Goal: Obtain resource: Download file/media

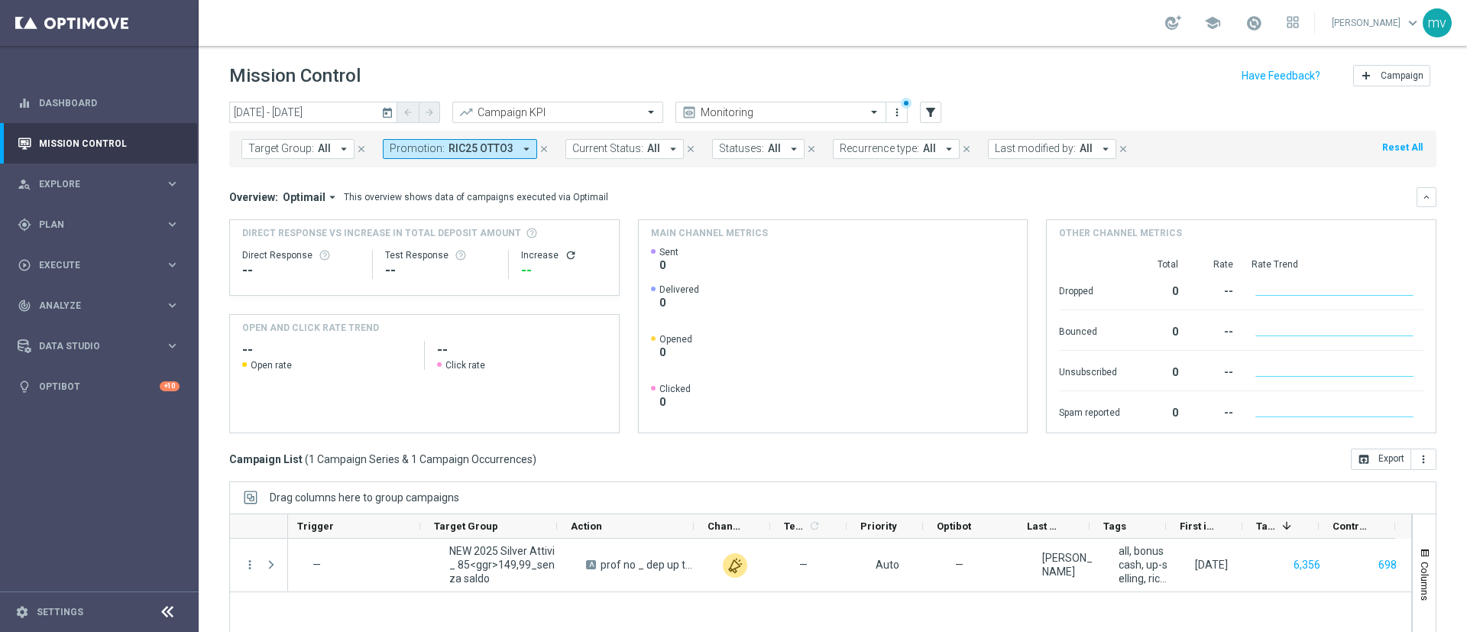
click at [539, 147] on icon "close" at bounding box center [544, 149] width 11 height 11
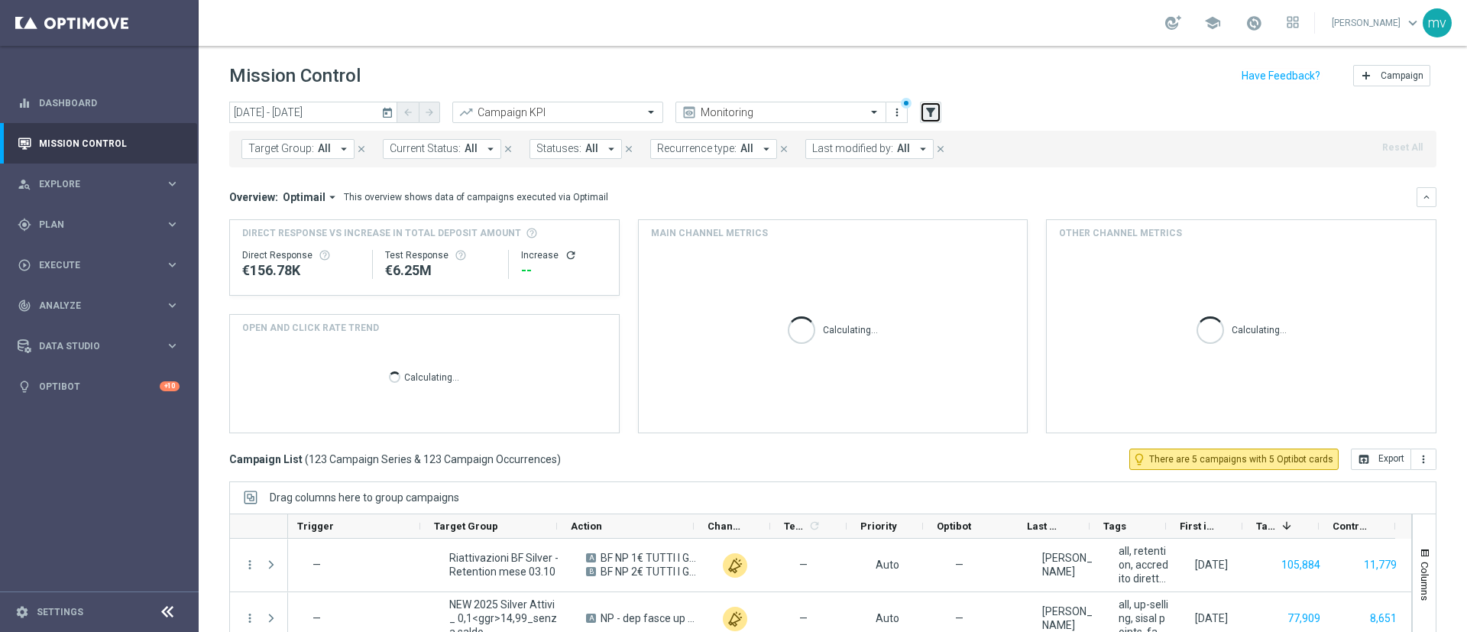
click at [924, 109] on button "filter_alt" at bounding box center [930, 112] width 21 height 21
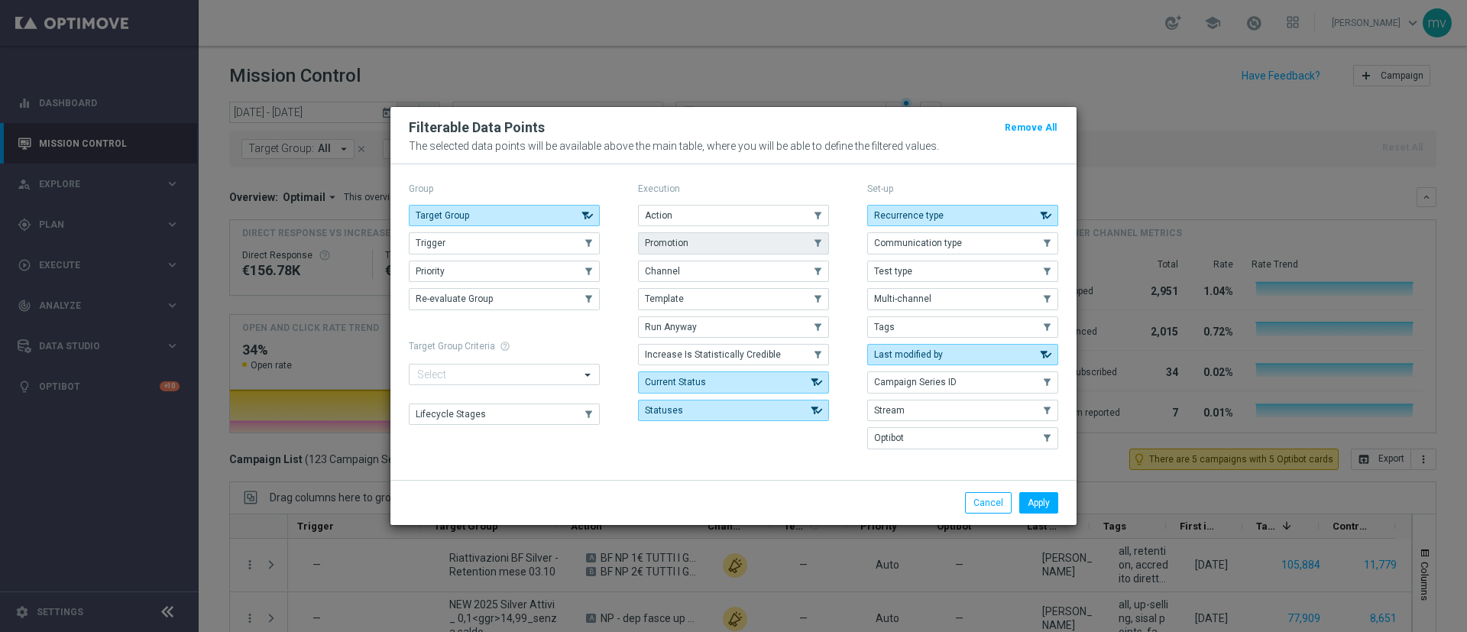
click at [709, 250] on button "Promotion" at bounding box center [733, 242] width 191 height 21
click at [1030, 502] on button "Apply" at bounding box center [1038, 502] width 39 height 21
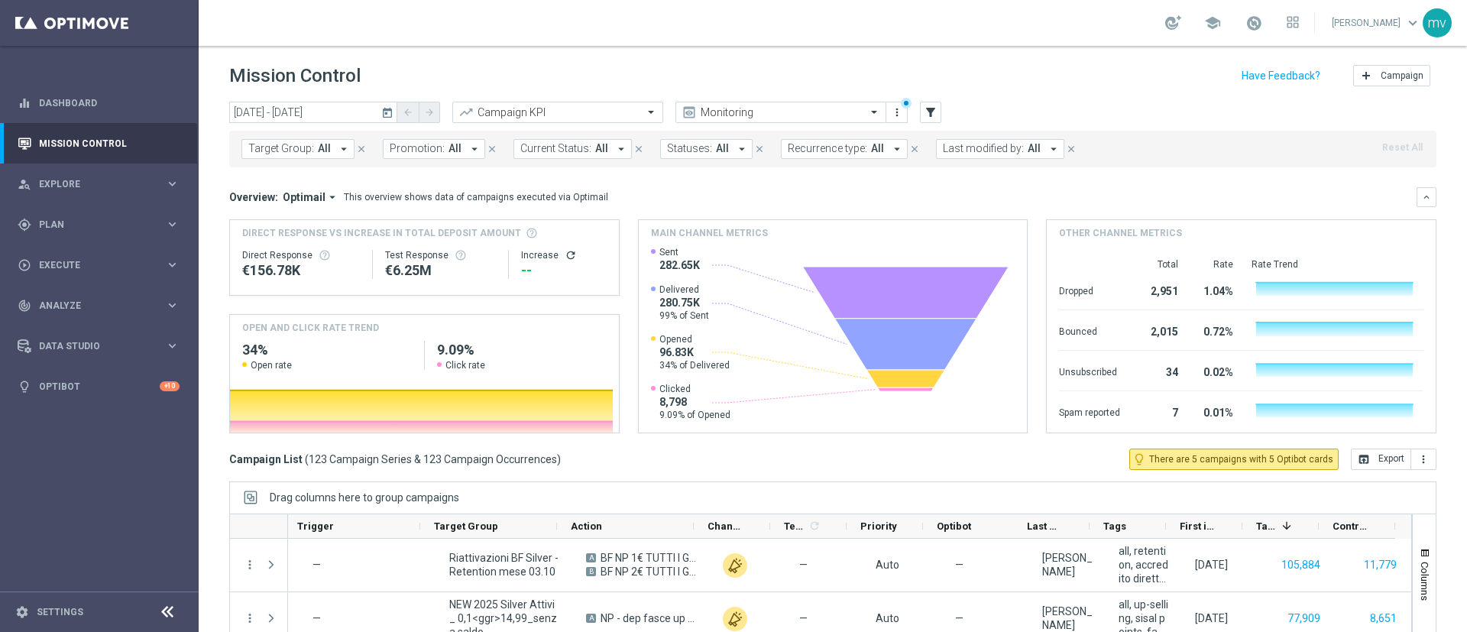
click at [468, 150] on icon "arrow_drop_down" at bounding box center [475, 149] width 14 height 14
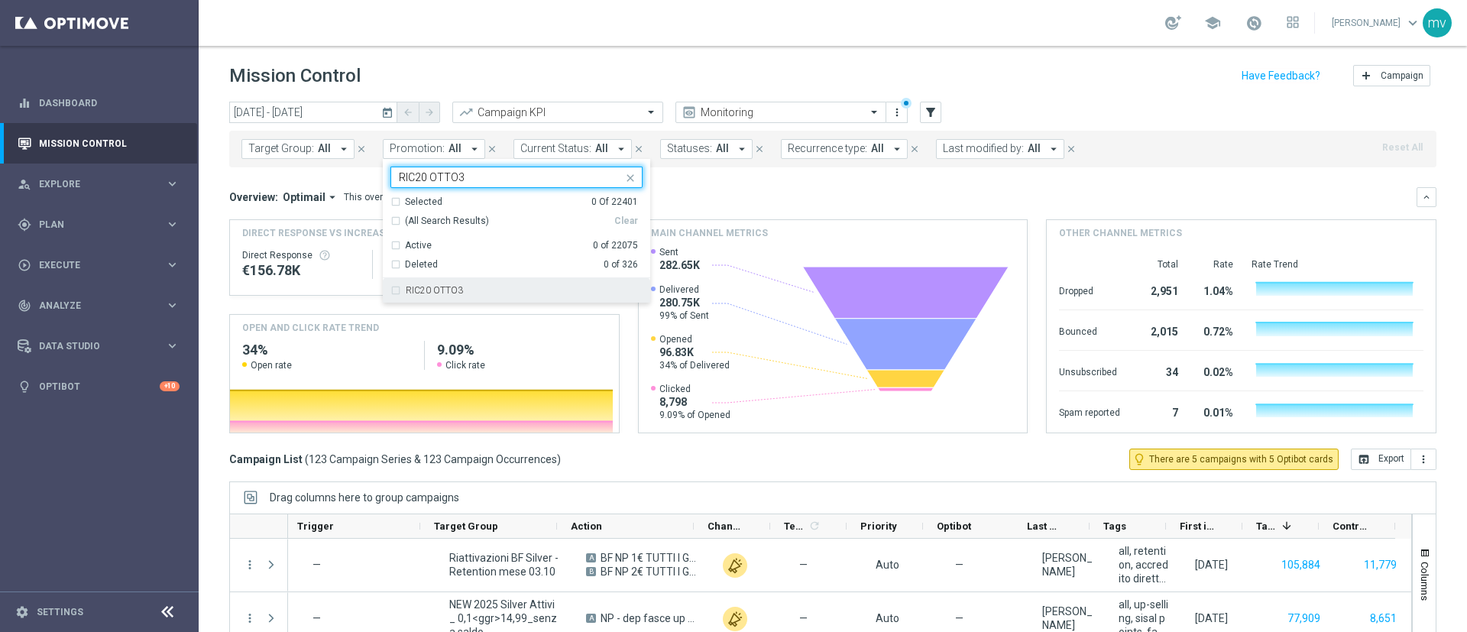
click at [409, 291] on label "RIC20 OTTO3" at bounding box center [434, 290] width 57 height 9
type input "RIC20 OTTO3"
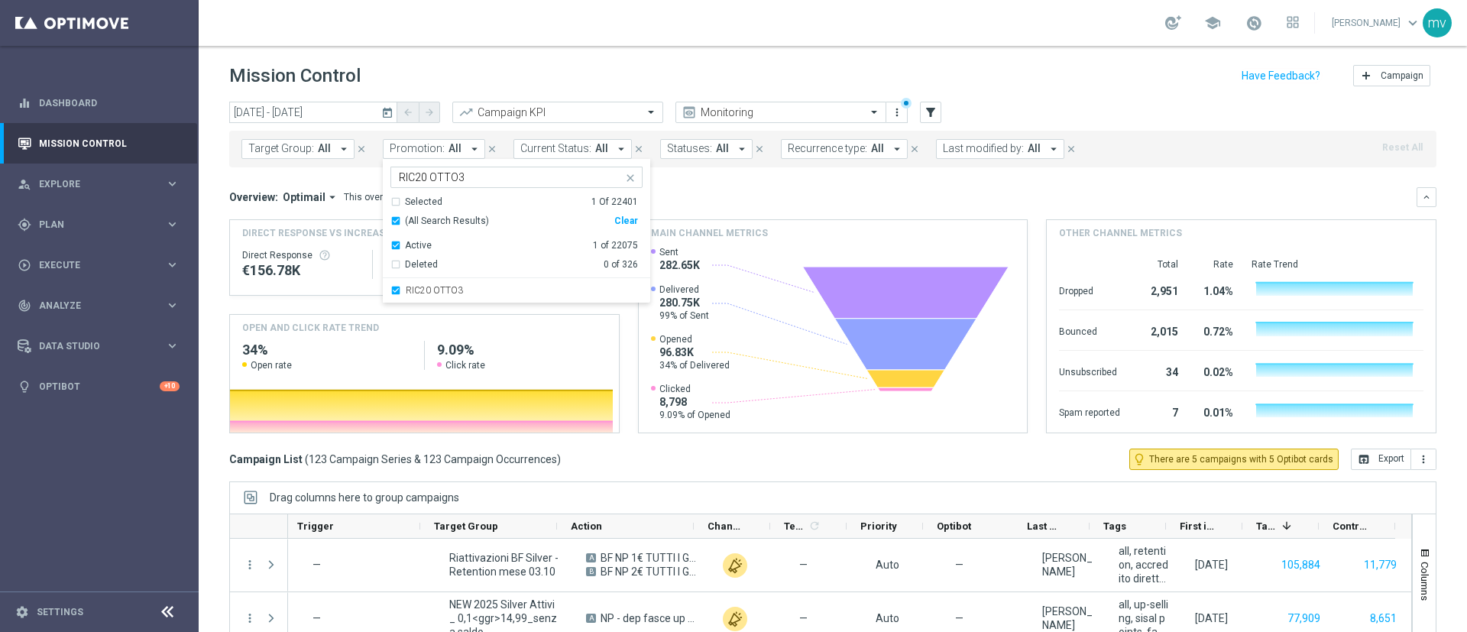
click at [776, 189] on div "Overview: Optimail arrow_drop_down This overview shows data of campaigns execut…" at bounding box center [832, 197] width 1207 height 20
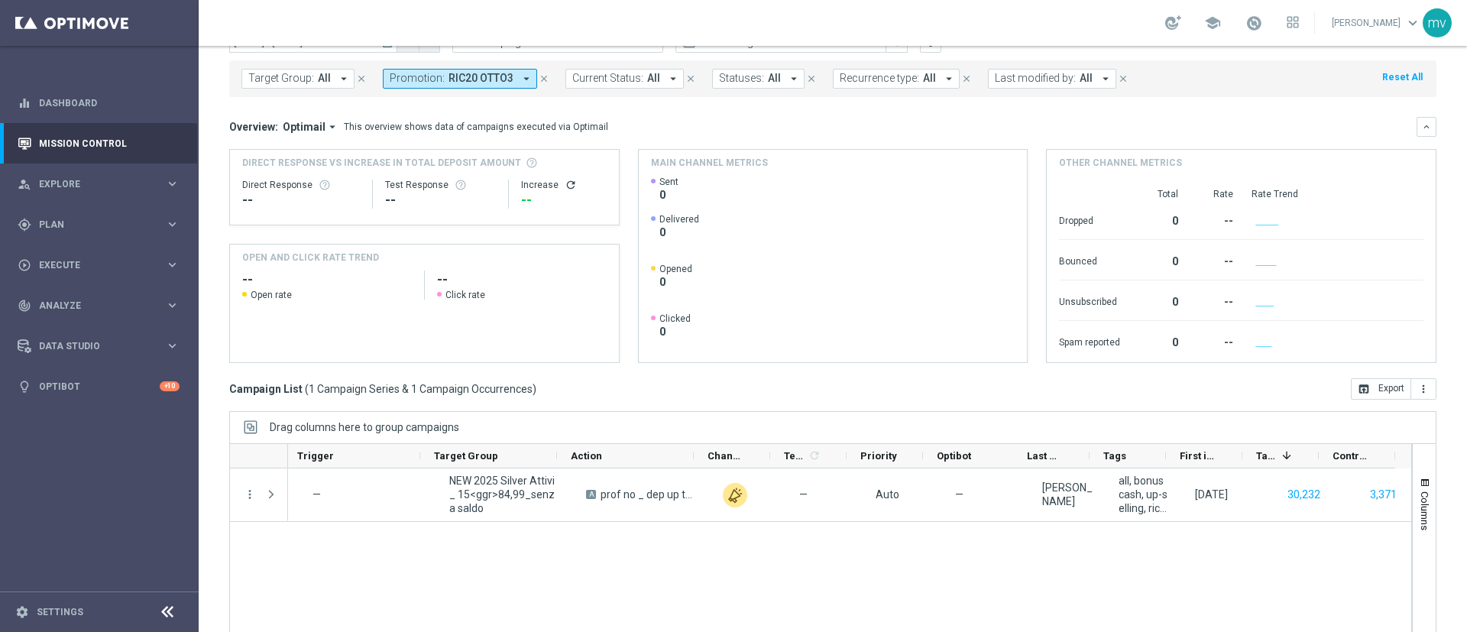
scroll to position [132, 0]
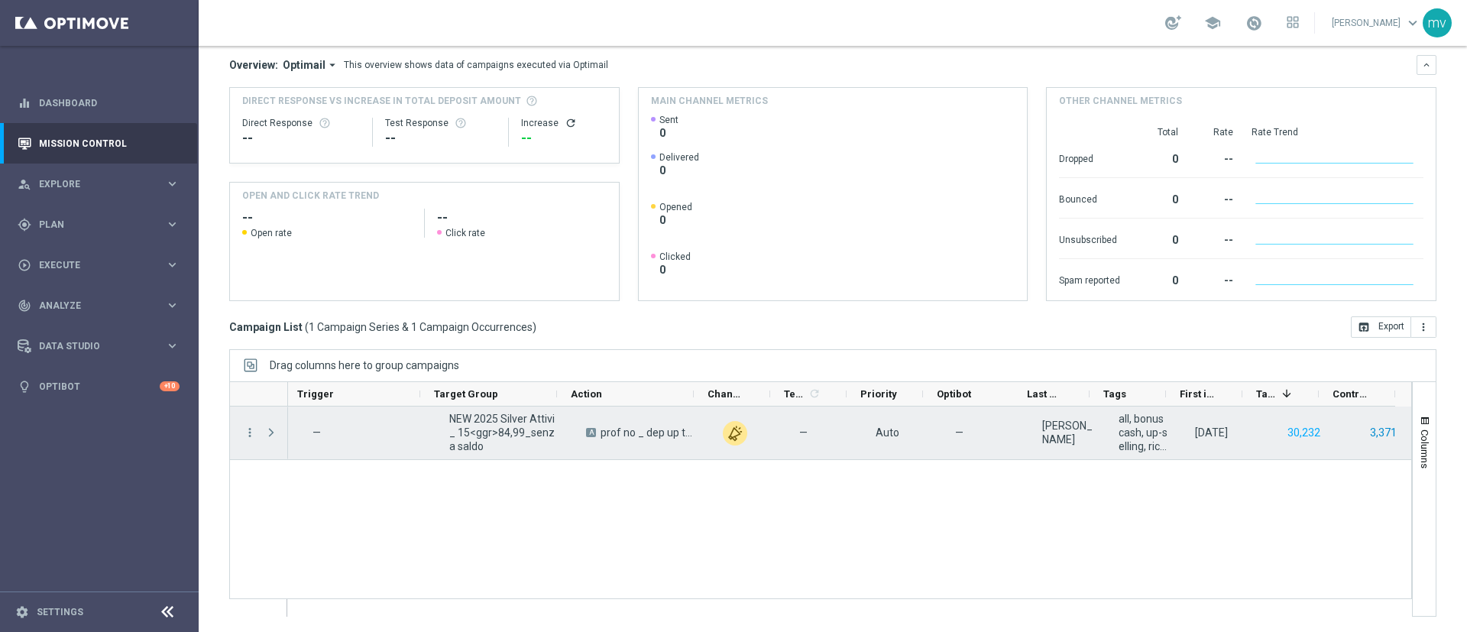
click at [1379, 433] on button "3,371" at bounding box center [1383, 432] width 30 height 19
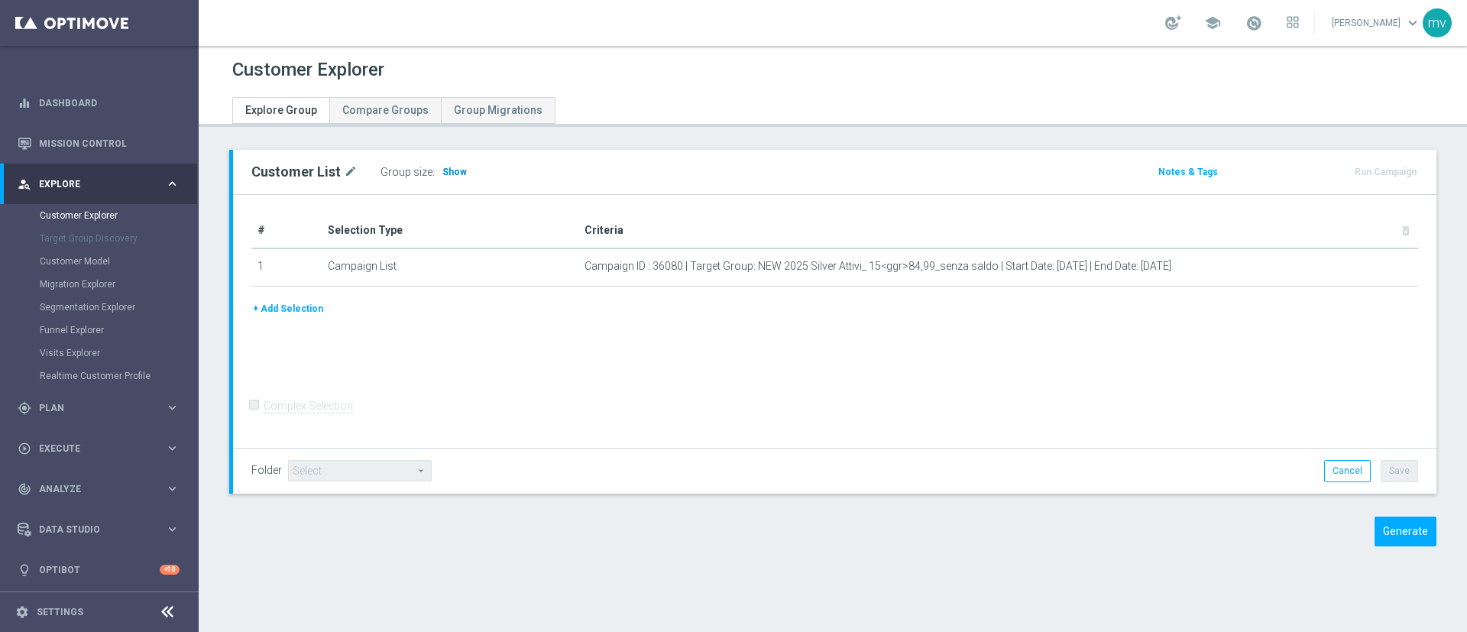
click at [449, 175] on span "Show" at bounding box center [454, 172] width 24 height 11
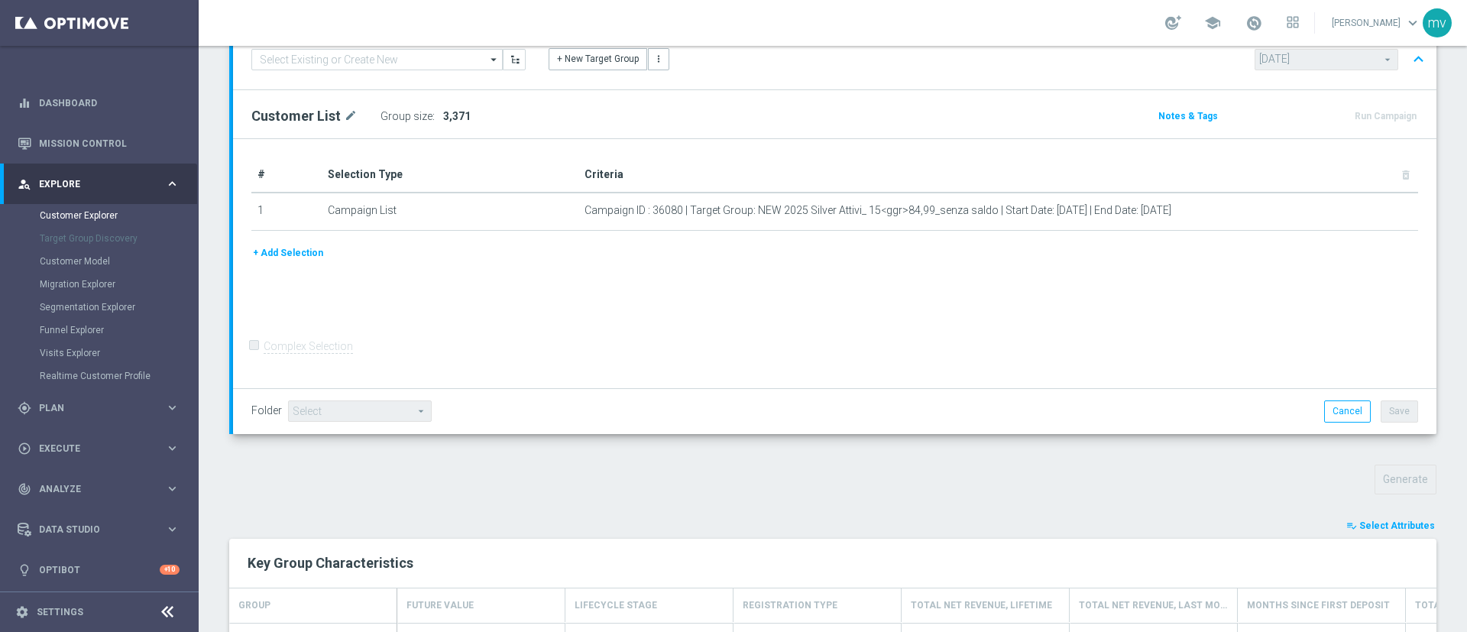
scroll to position [364, 0]
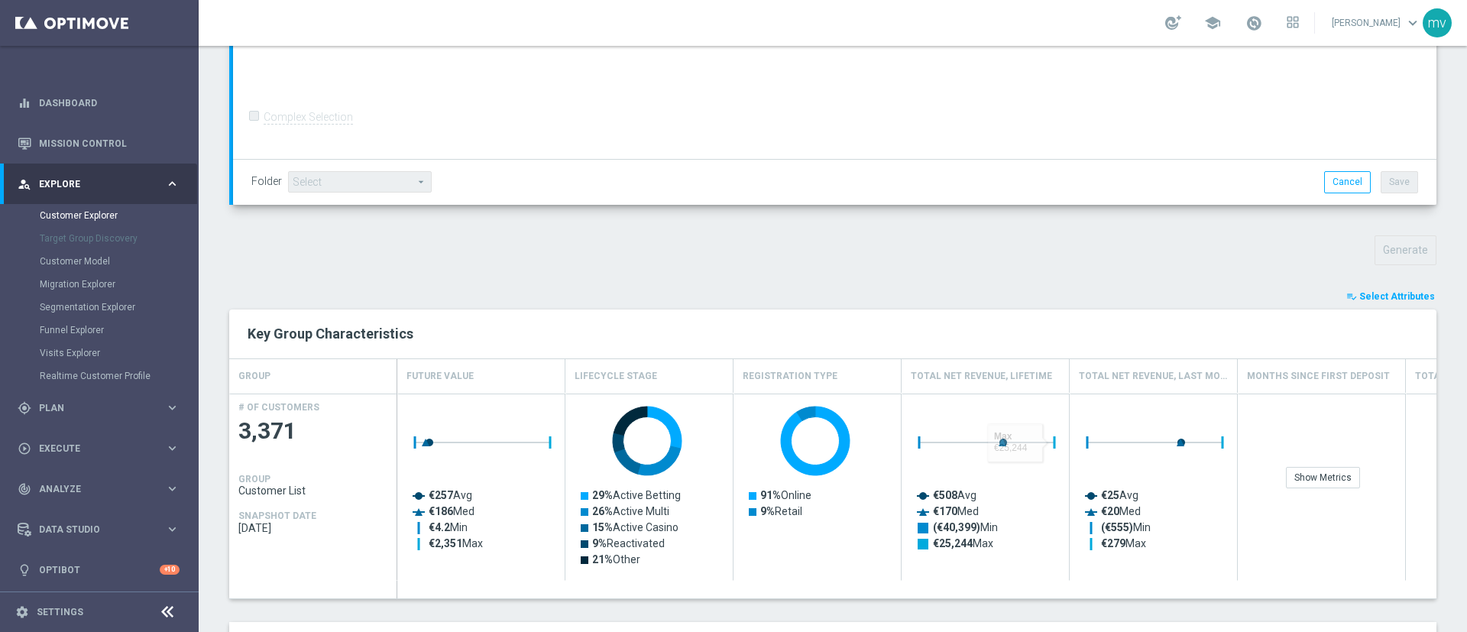
click at [1403, 295] on span "Select Attributes" at bounding box center [1397, 296] width 76 height 11
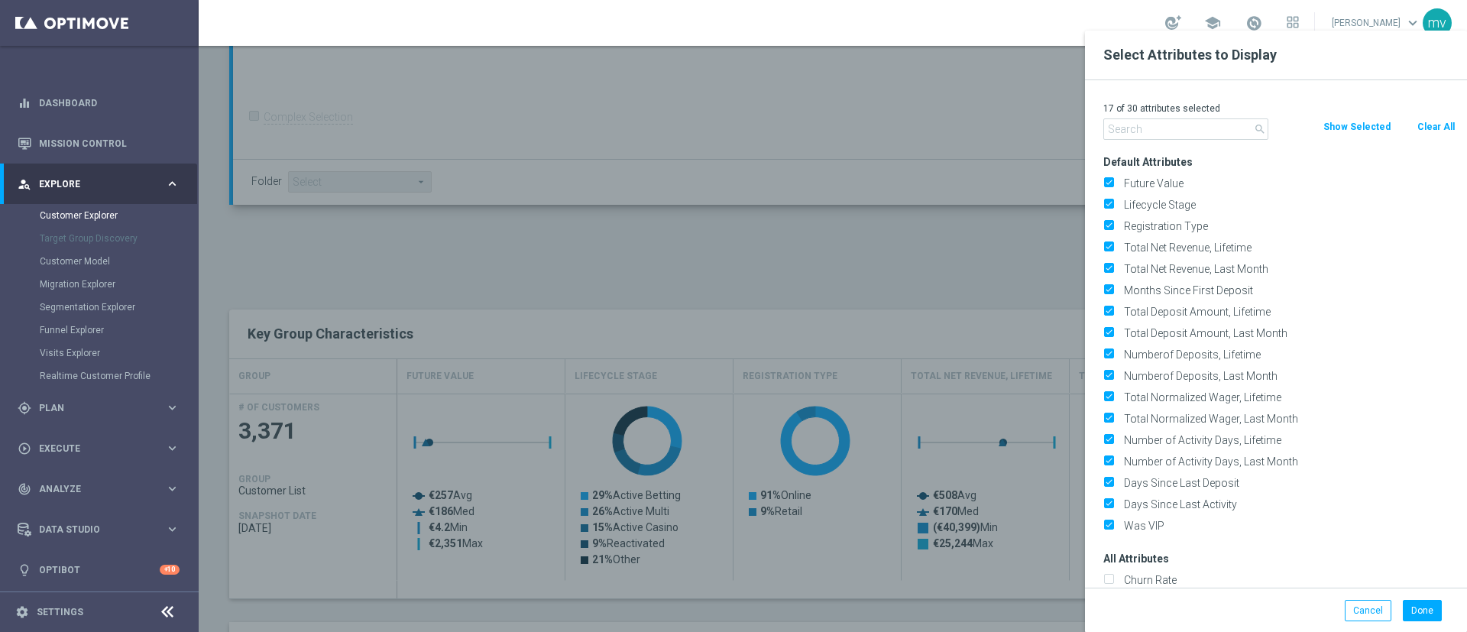
click at [1425, 128] on button "Clear All" at bounding box center [1435, 126] width 40 height 17
checkbox input "false"
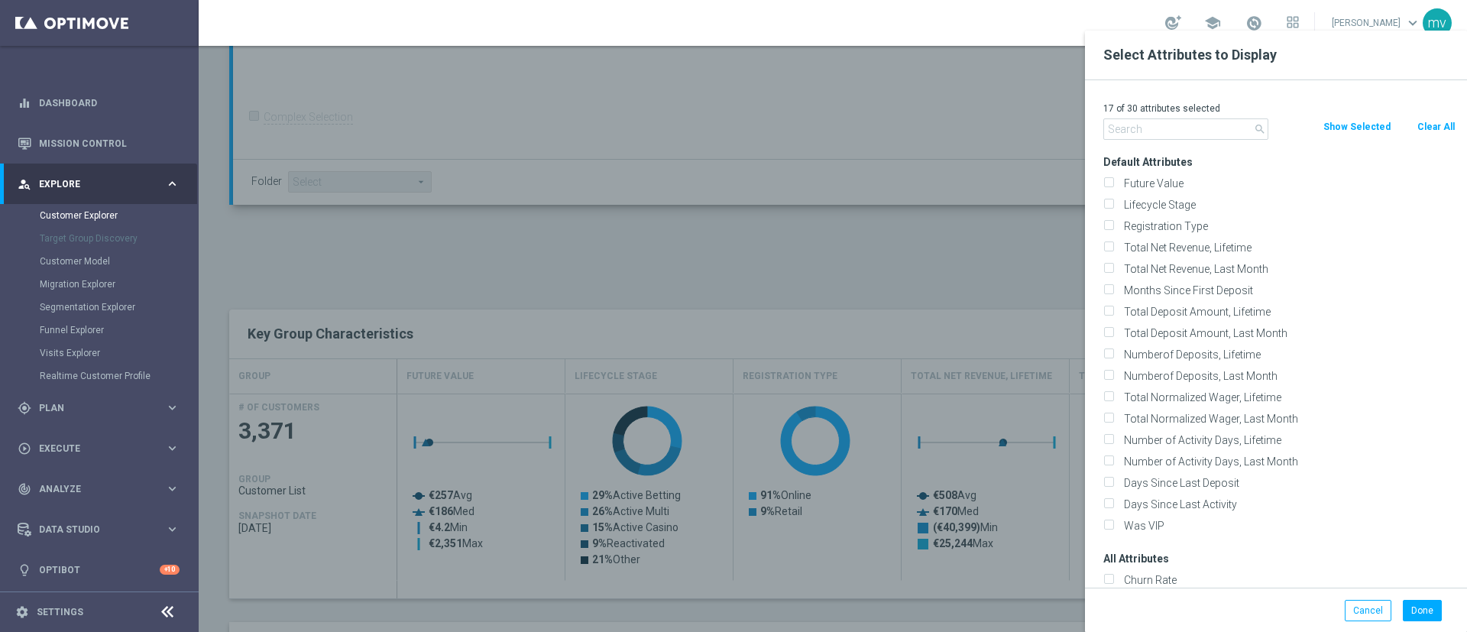
checkbox input "false"
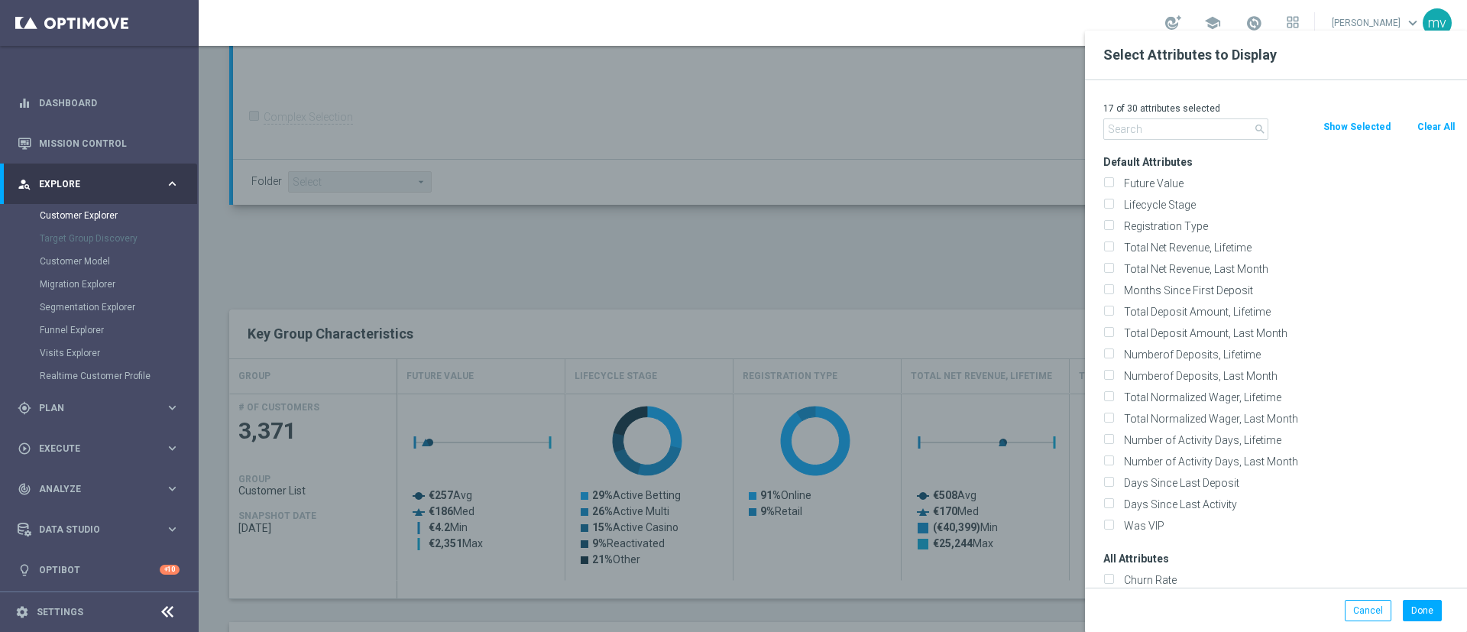
checkbox input "false"
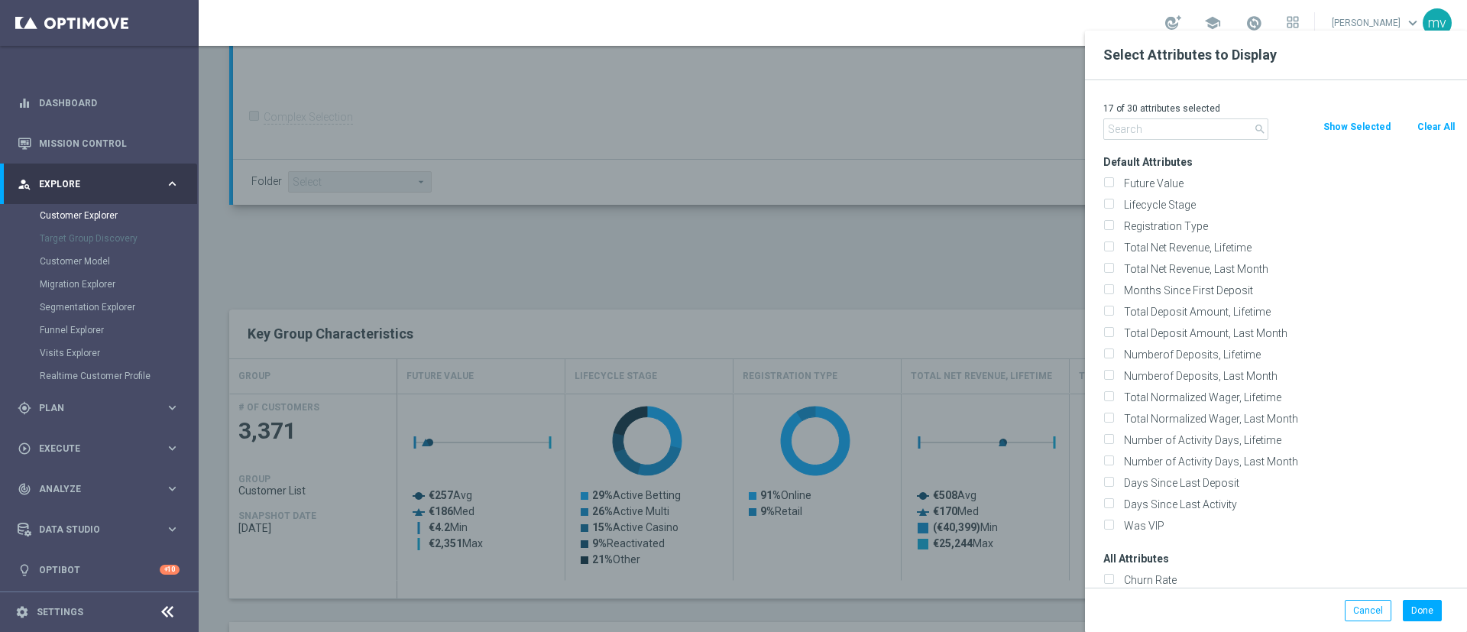
checkbox input "false"
click at [1169, 134] on input "text" at bounding box center [1185, 128] width 165 height 21
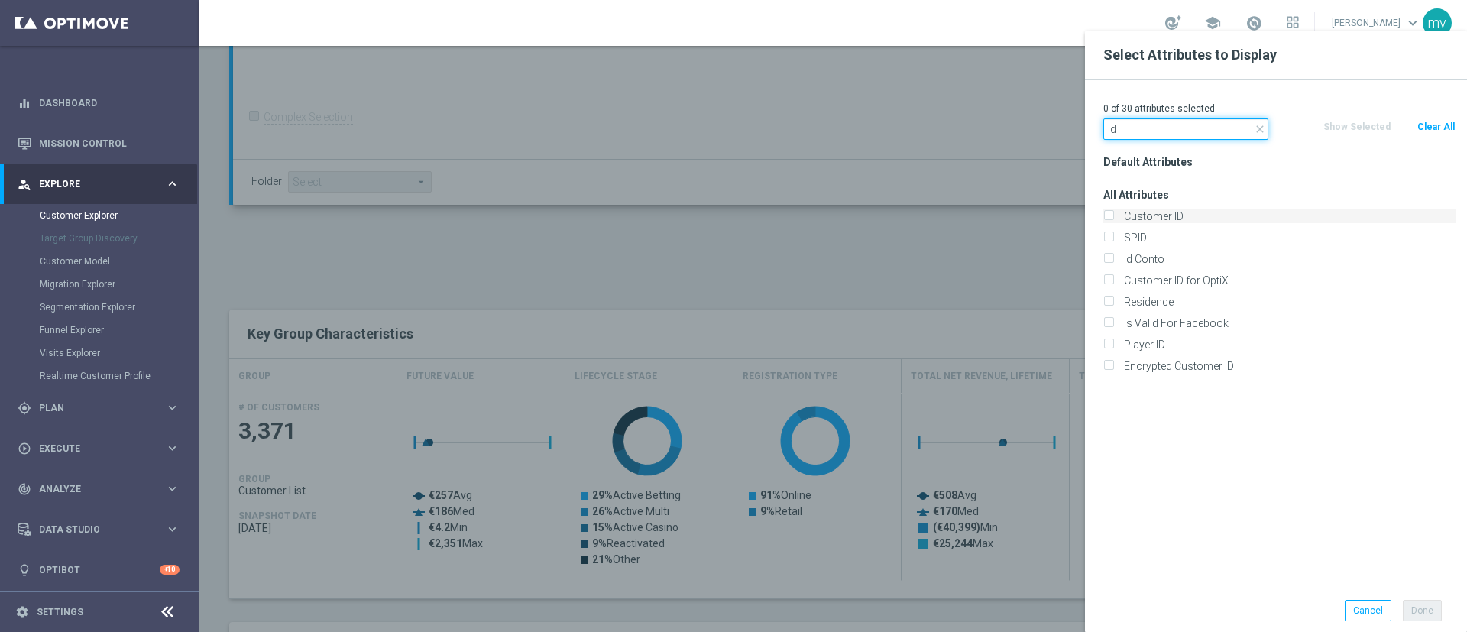
type input "id"
drag, startPoint x: 1107, startPoint y: 215, endPoint x: 1109, endPoint y: 251, distance: 35.2
click at [1108, 215] on input "Customer ID" at bounding box center [1108, 218] width 10 height 10
checkbox input "true"
click at [1109, 262] on input "Id Conto" at bounding box center [1108, 261] width 10 height 10
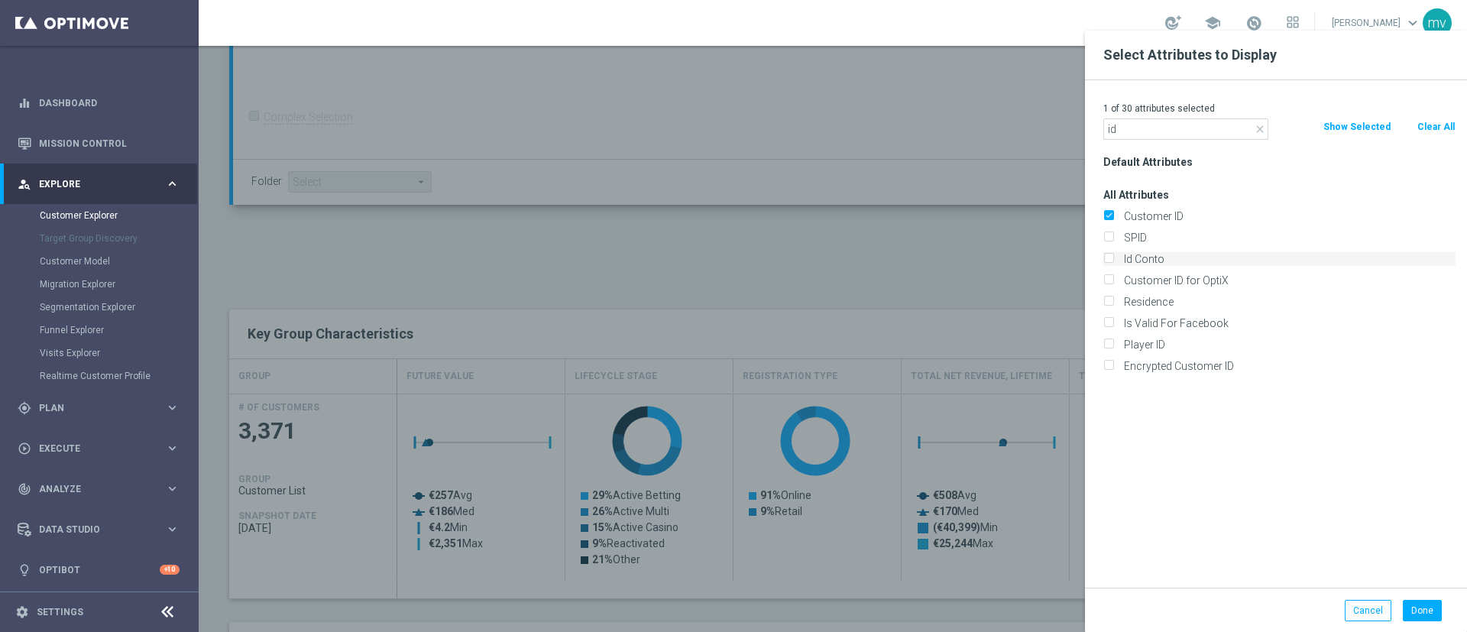
checkbox input "true"
click at [1425, 610] on button "Done" at bounding box center [1422, 610] width 39 height 21
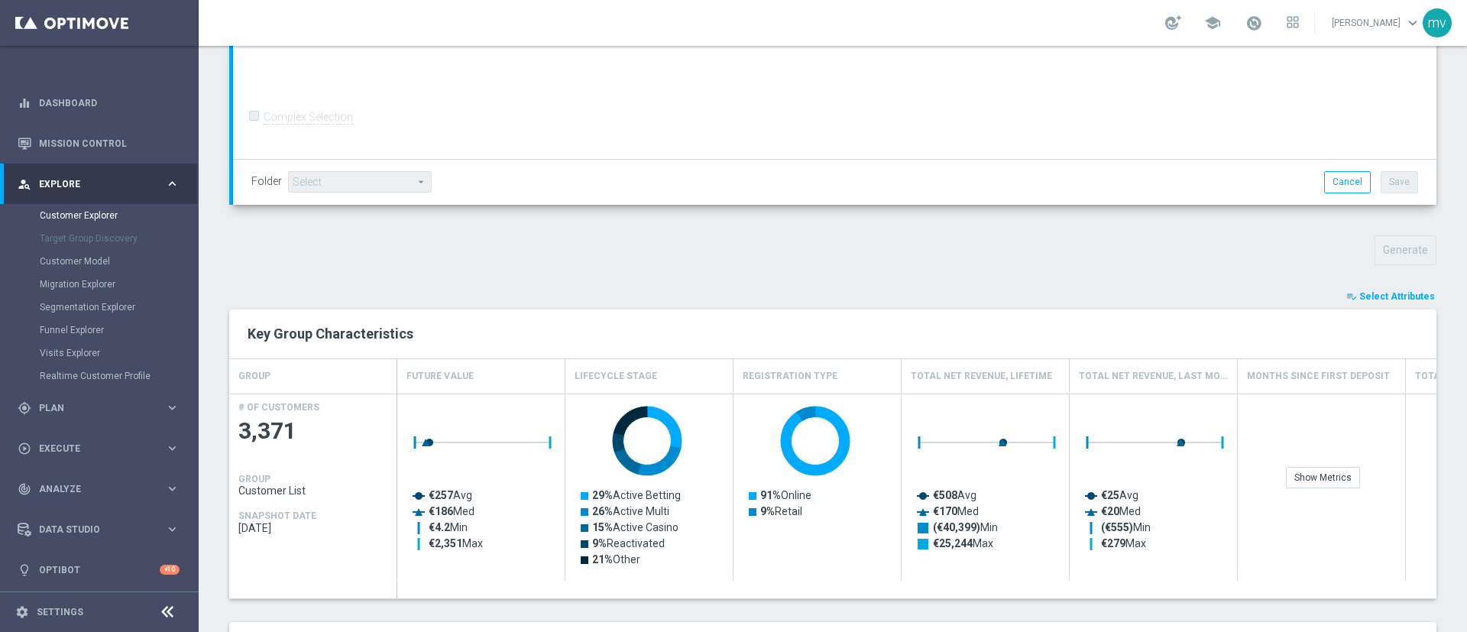
type input "Search"
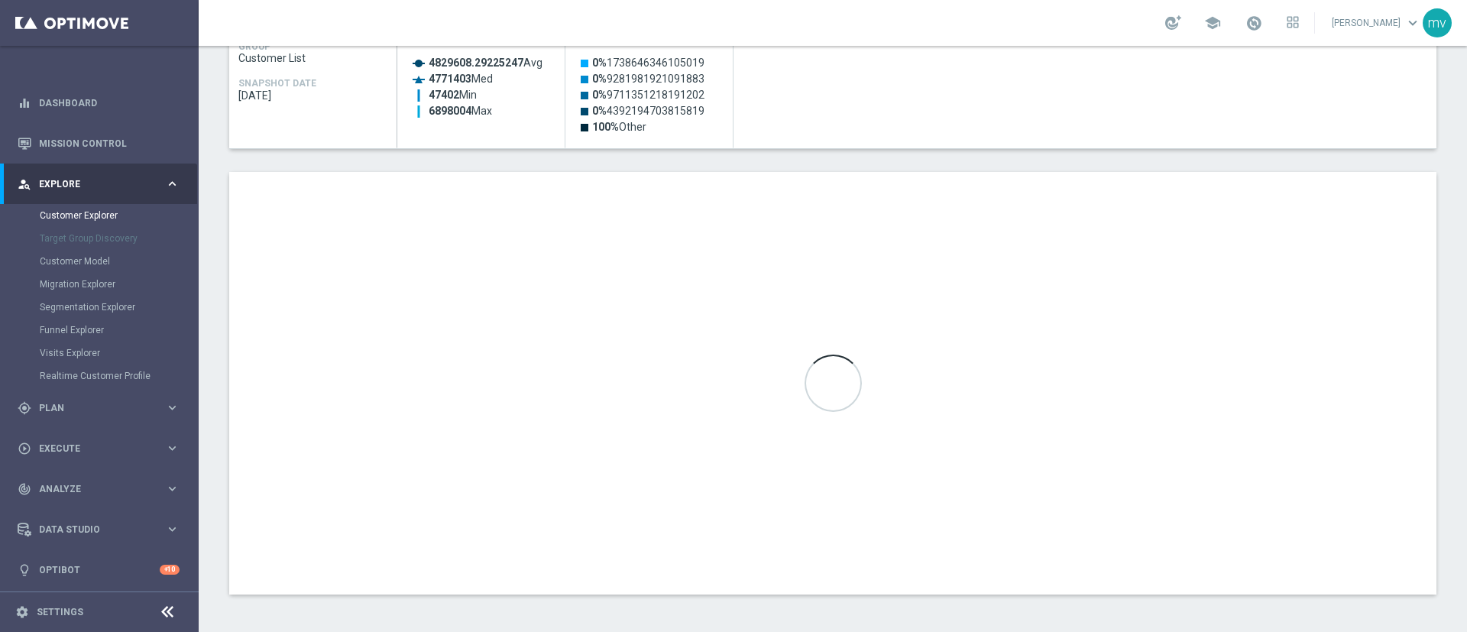
scroll to position [797, 0]
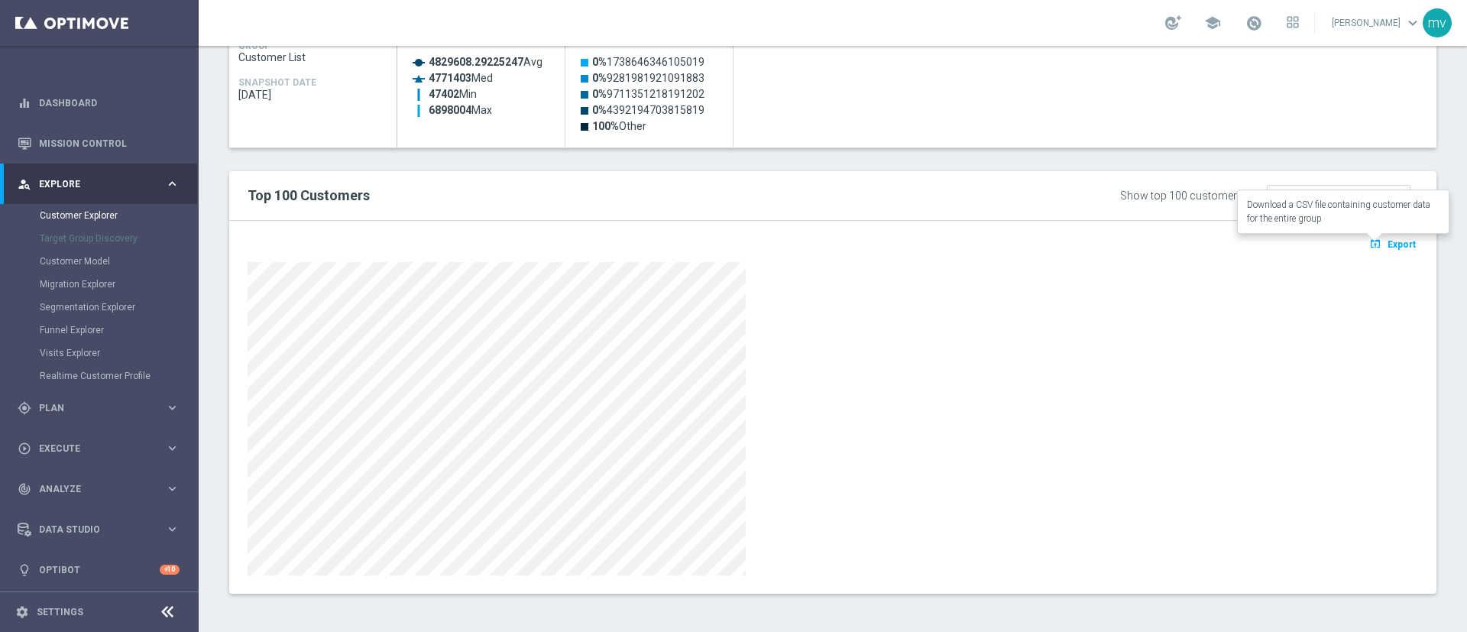
click at [1387, 247] on span "Export" at bounding box center [1401, 244] width 28 height 11
